Goal: Check status: Check status

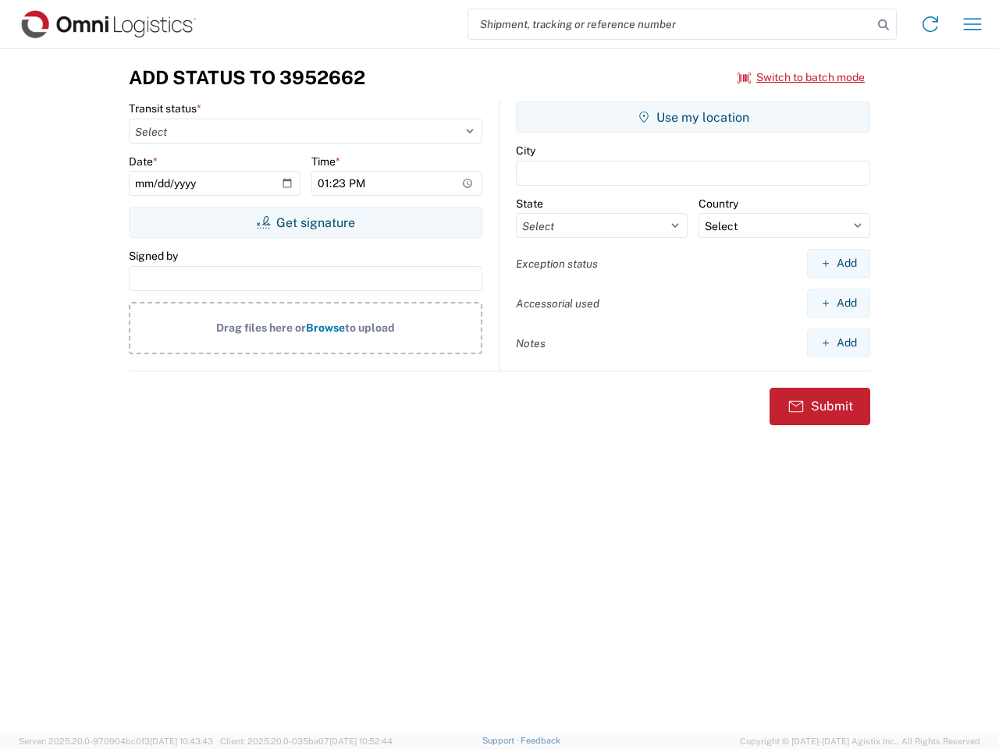
click at [670, 24] on input "search" at bounding box center [670, 24] width 404 height 30
click at [883, 25] on icon at bounding box center [883, 25] width 22 height 22
click at [930, 24] on icon at bounding box center [929, 24] width 25 height 25
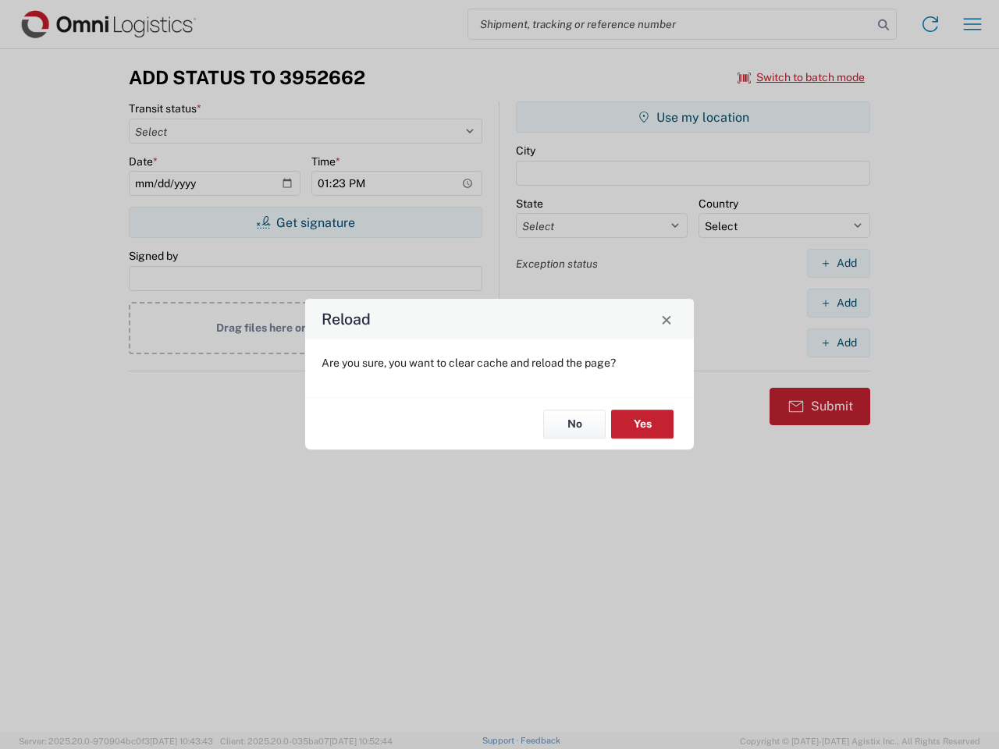
click at [972, 24] on div "Reload Are you sure, you want to clear cache and reload the page? No Yes" at bounding box center [499, 374] width 999 height 749
click at [801, 77] on div "Reload Are you sure, you want to clear cache and reload the page? No Yes" at bounding box center [499, 374] width 999 height 749
click at [305, 222] on div "Reload Are you sure, you want to clear cache and reload the page? No Yes" at bounding box center [499, 374] width 999 height 749
click at [693, 117] on div "Reload Are you sure, you want to clear cache and reload the page? No Yes" at bounding box center [499, 374] width 999 height 749
click at [838, 263] on div "Reload Are you sure, you want to clear cache and reload the page? No Yes" at bounding box center [499, 374] width 999 height 749
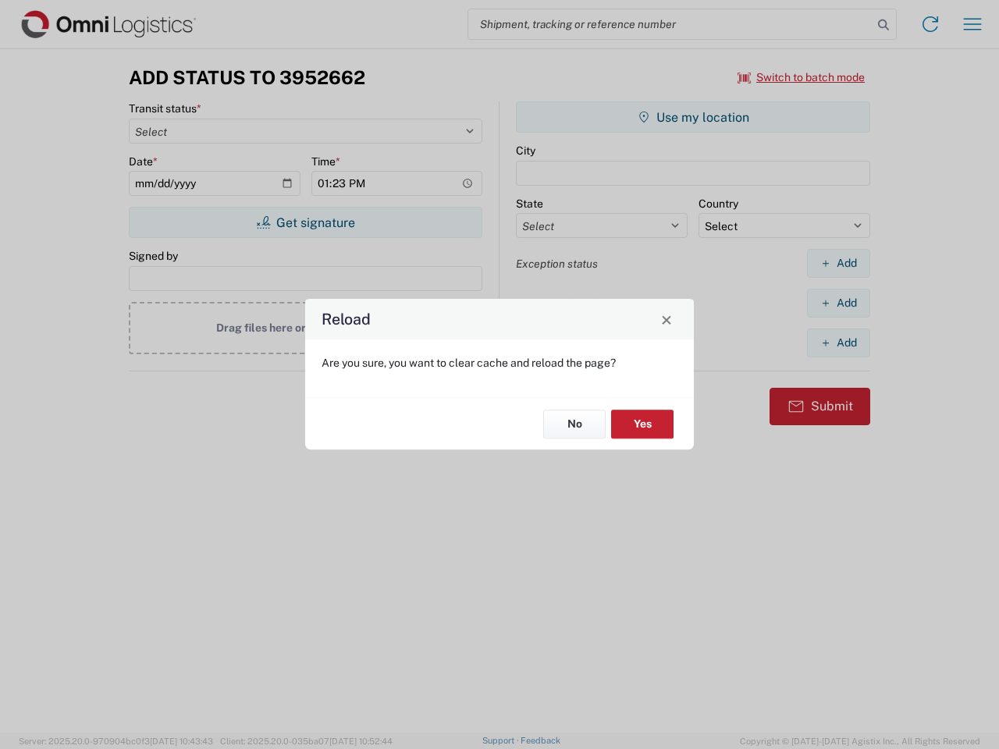
click at [838, 303] on div "Reload Are you sure, you want to clear cache and reload the page? No Yes" at bounding box center [499, 374] width 999 height 749
click at [838, 342] on div "Reload Are you sure, you want to clear cache and reload the page? No Yes" at bounding box center [499, 374] width 999 height 749
